Goal: Find specific page/section: Find specific page/section

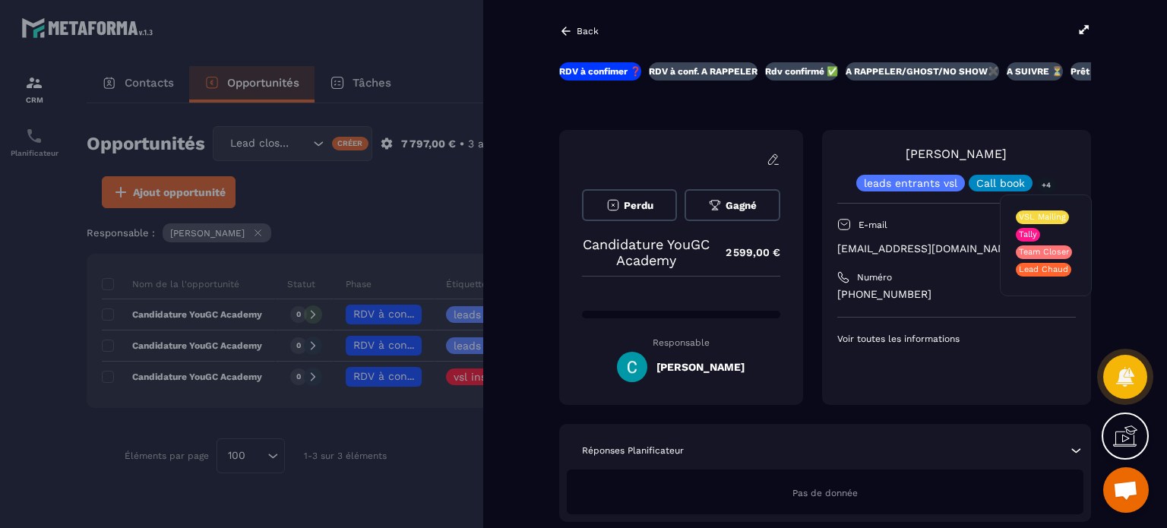
click at [1046, 181] on p "+4" at bounding box center [1047, 185] width 20 height 16
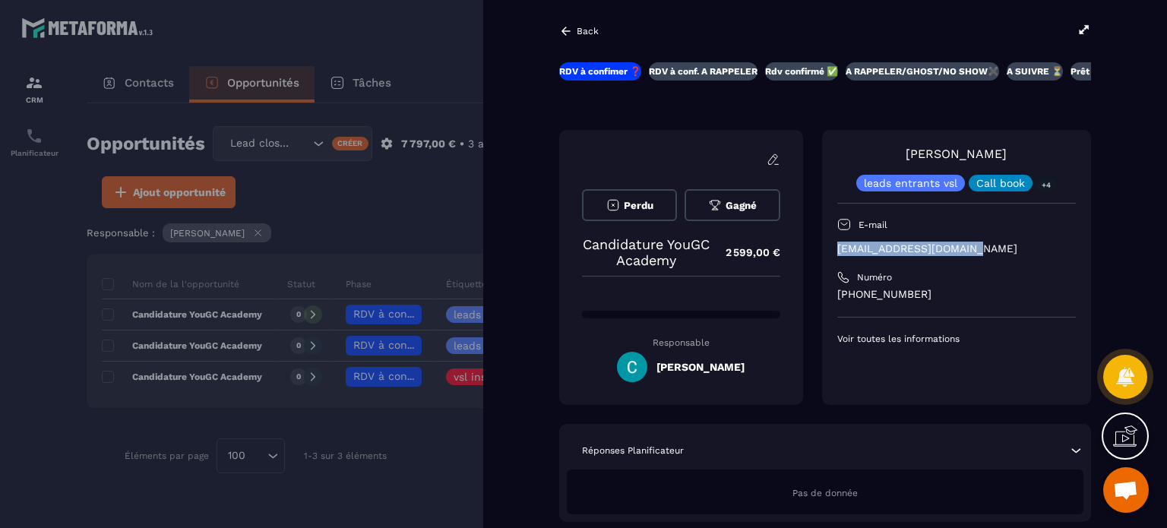
drag, startPoint x: 976, startPoint y: 245, endPoint x: 830, endPoint y: 251, distance: 146.0
click at [830, 251] on div "[PERSON_NAME] leads entrants vsl Call book +4 E-mail [EMAIL_ADDRESS][DOMAIN_NAM…" at bounding box center [956, 267] width 269 height 275
copy p "[EMAIL_ADDRESS][DOMAIN_NAME]"
click at [368, 169] on div at bounding box center [583, 264] width 1167 height 528
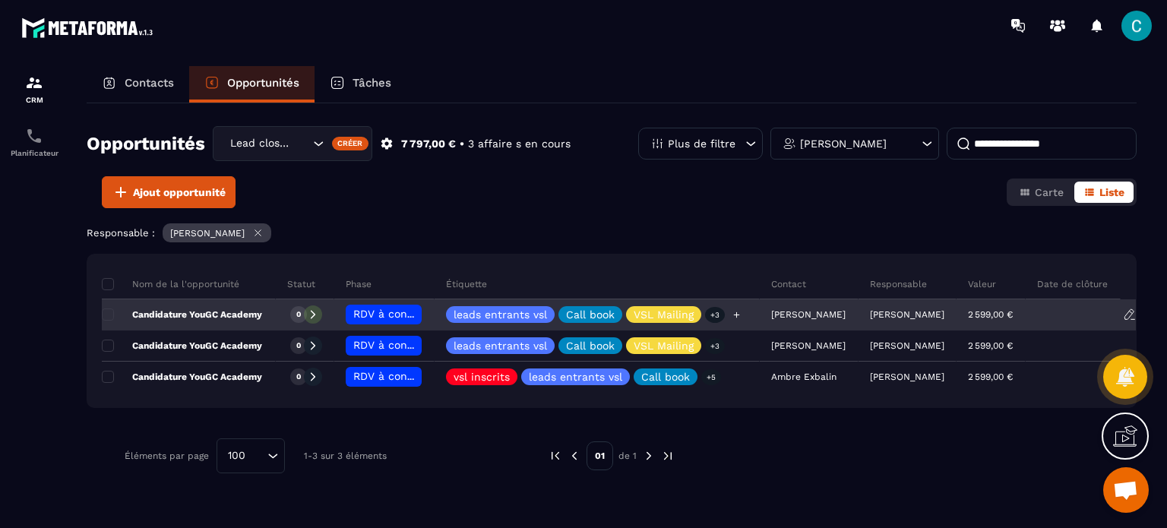
click at [435, 315] on div "leads entrants vsl Call book VSL Mailing +3" at bounding box center [597, 315] width 325 height 30
click at [818, 312] on div "[PERSON_NAME]" at bounding box center [809, 315] width 99 height 30
